Goal: Find specific fact: Find specific fact

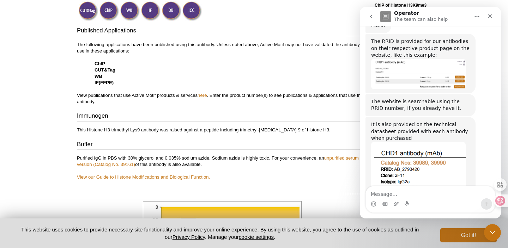
scroll to position [305, 0]
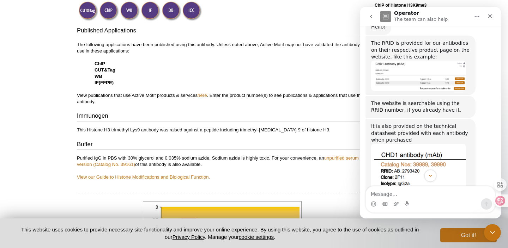
click at [414, 61] on img "Madeleine says…" at bounding box center [418, 76] width 95 height 30
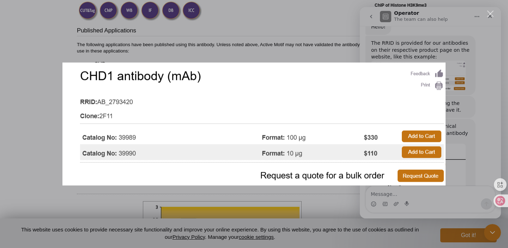
click at [467, 76] on div "Intercom messenger" at bounding box center [254, 124] width 508 height 248
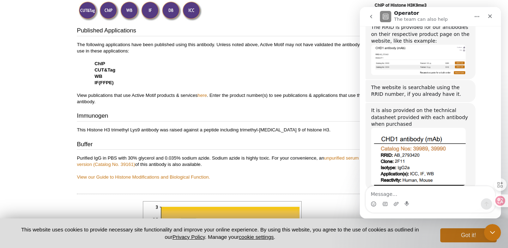
scroll to position [327, 0]
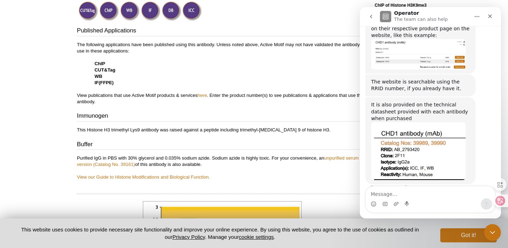
click at [293, 143] on h3 "Buffer" at bounding box center [222, 145] width 291 height 10
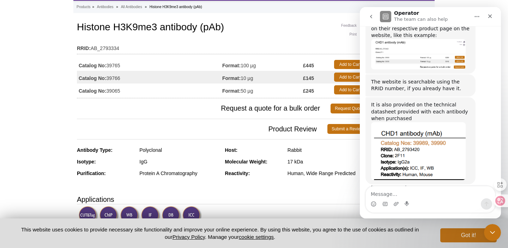
scroll to position [35, 0]
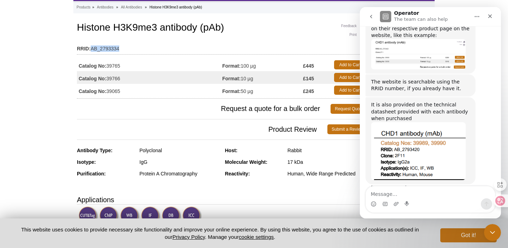
drag, startPoint x: 121, startPoint y: 47, endPoint x: 91, endPoint y: 47, distance: 30.0
click at [91, 47] on td "RRID: AB_2793334" at bounding box center [222, 46] width 291 height 11
copy td "AB_2793334"
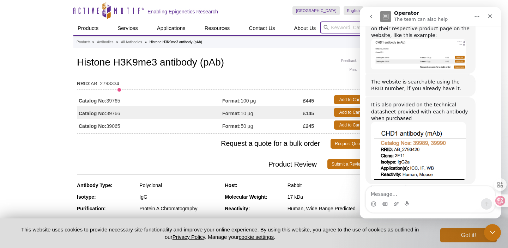
click at [351, 27] on input "search" at bounding box center [377, 28] width 115 height 12
paste input "39055"
type input "39055"
click at [409, 24] on button "Search" at bounding box center [421, 27] width 25 height 6
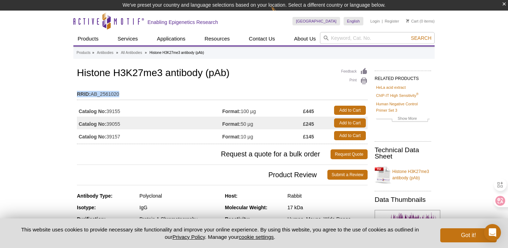
drag, startPoint x: 124, startPoint y: 94, endPoint x: 76, endPoint y: 93, distance: 48.4
copy div "RRID: AB_2561020"
